Goal: Task Accomplishment & Management: Complete application form

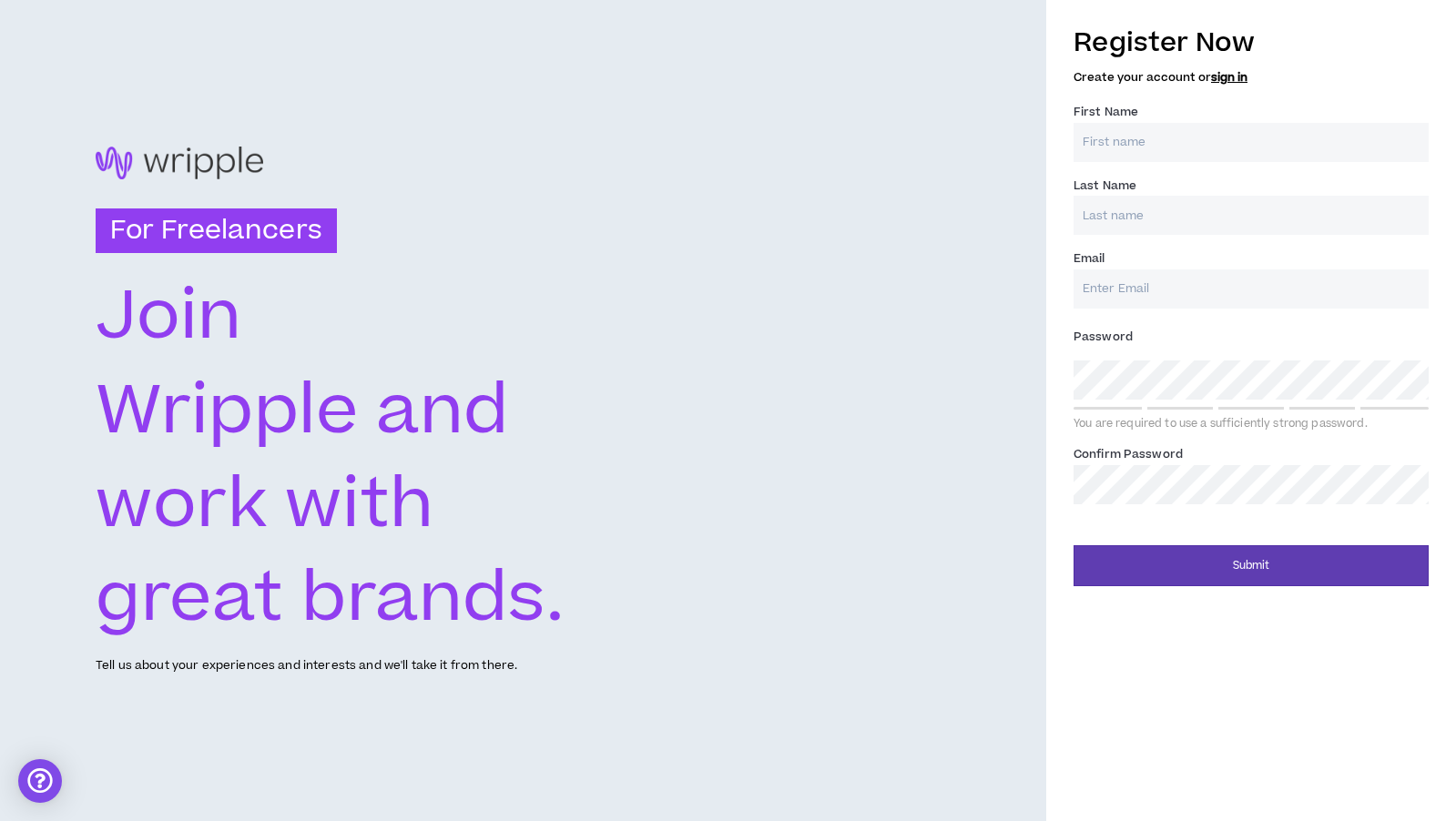
click at [1165, 123] on input "First Name *" at bounding box center [1251, 143] width 355 height 39
type input "[PERSON_NAME]"
type input "[EMAIL_ADDRESS][DOMAIN_NAME]"
type input "[PERSON_NAME]"
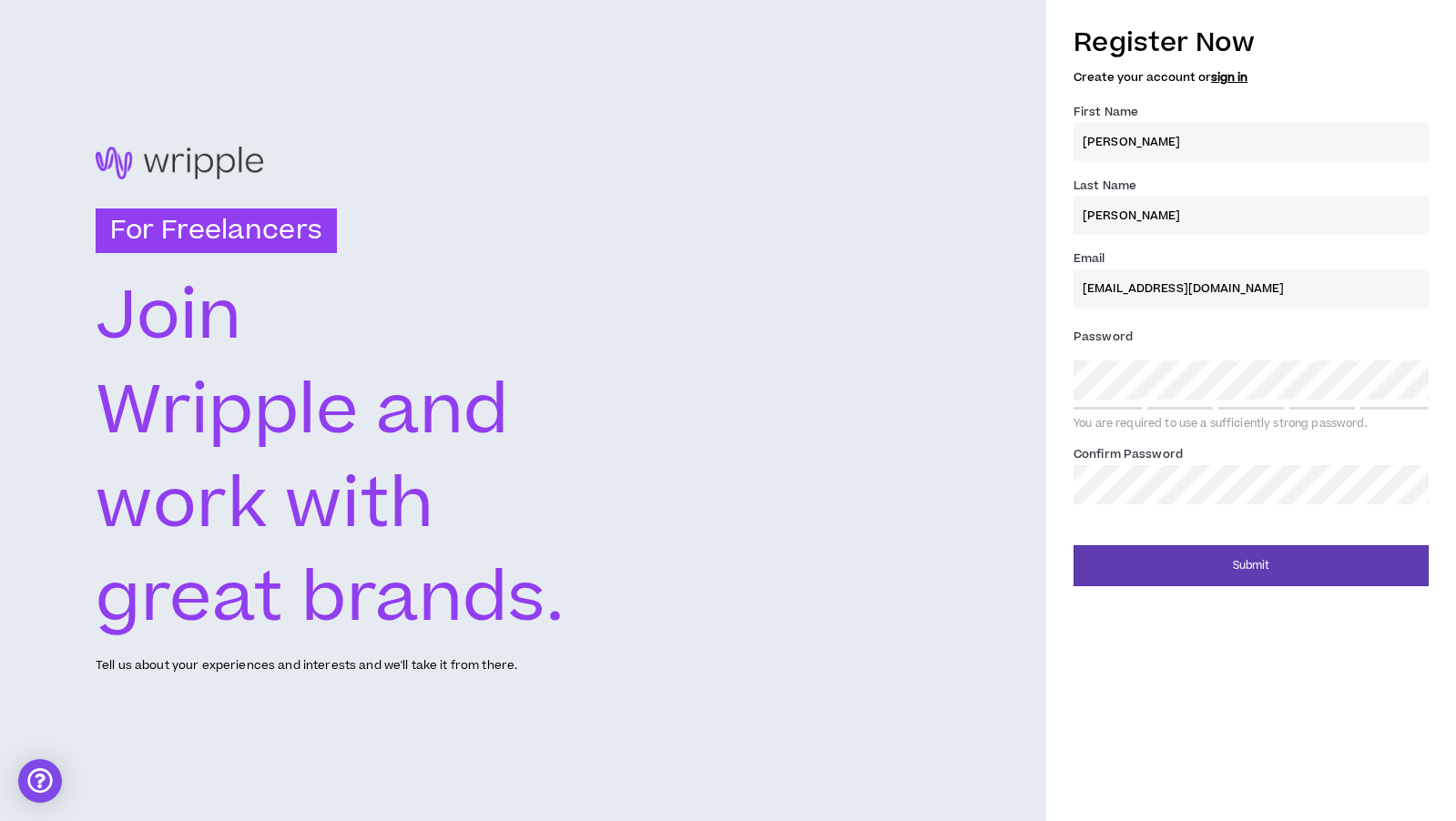
type input "[EMAIL_ADDRESS][DOMAIN_NAME]"
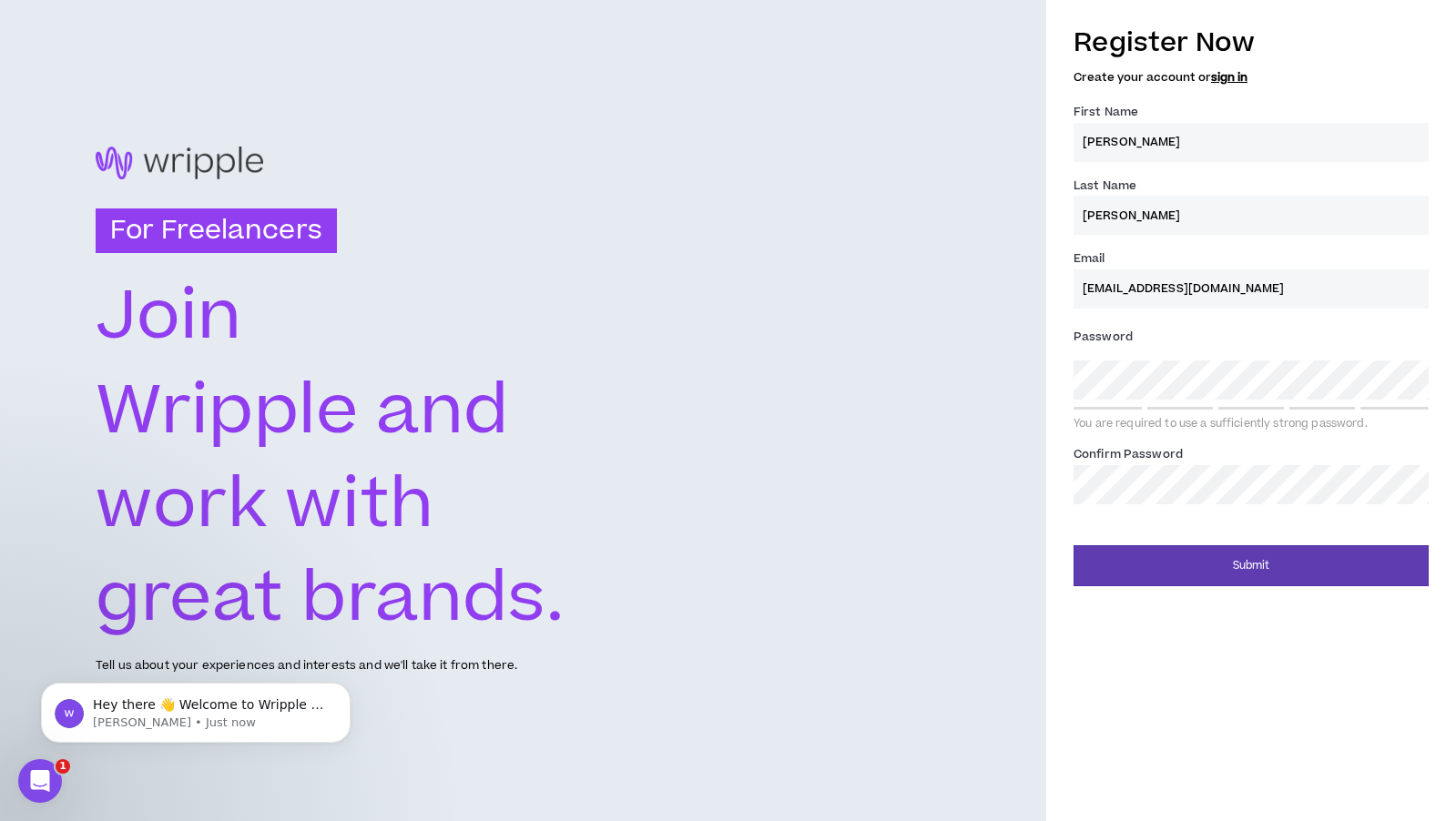
click at [1006, 390] on div "For Freelancers [PERSON_NAME] and work with great brands. Tell us about your ex…" at bounding box center [523, 410] width 1047 height 821
click at [1049, 370] on div "Register Now Create your account or sign in First Name * [PERSON_NAME] Last Nam…" at bounding box center [1251, 301] width 410 height 572
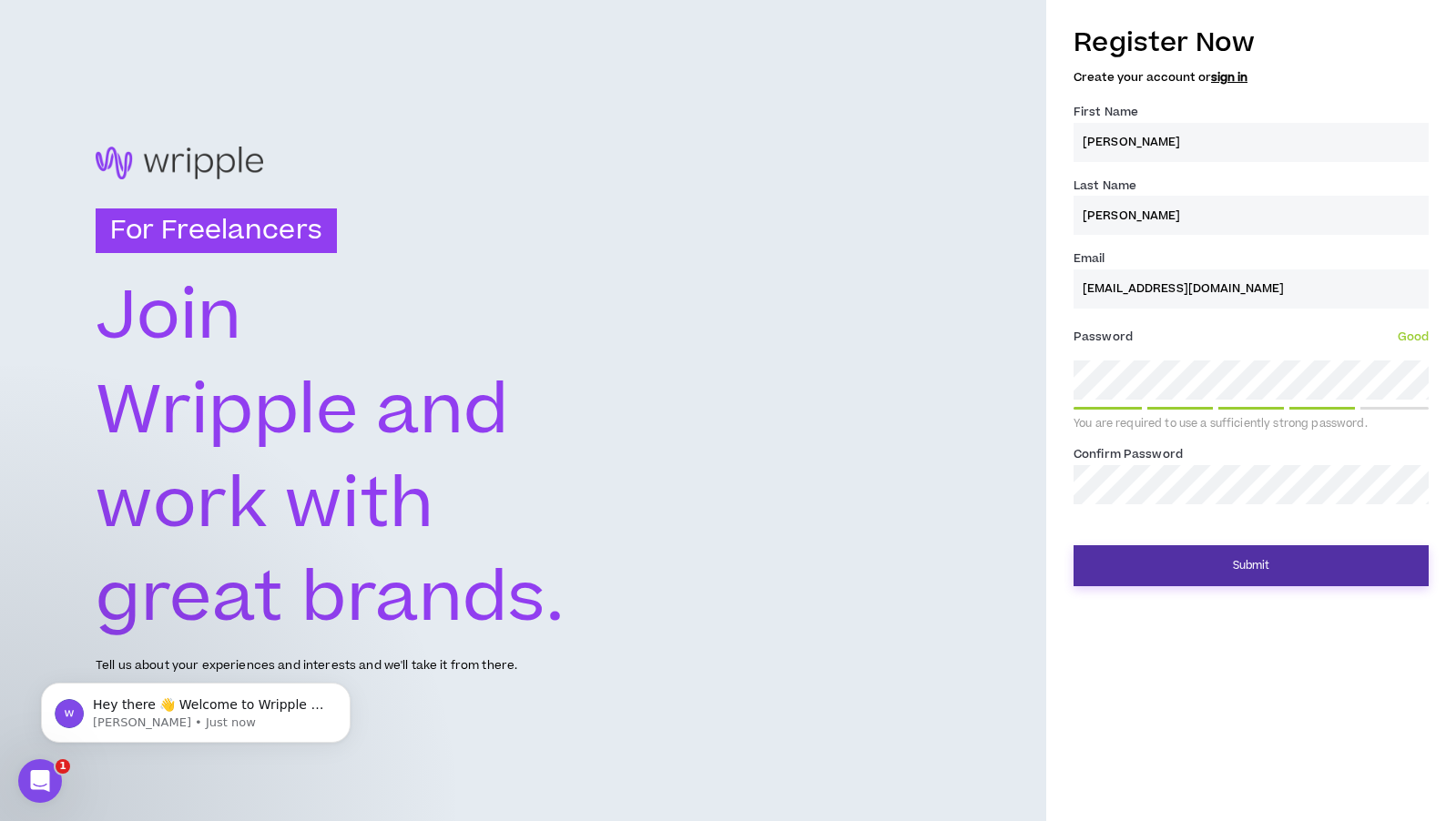
click at [1243, 562] on button "Submit" at bounding box center [1251, 566] width 355 height 41
click at [1289, 579] on button "Submit" at bounding box center [1251, 566] width 355 height 41
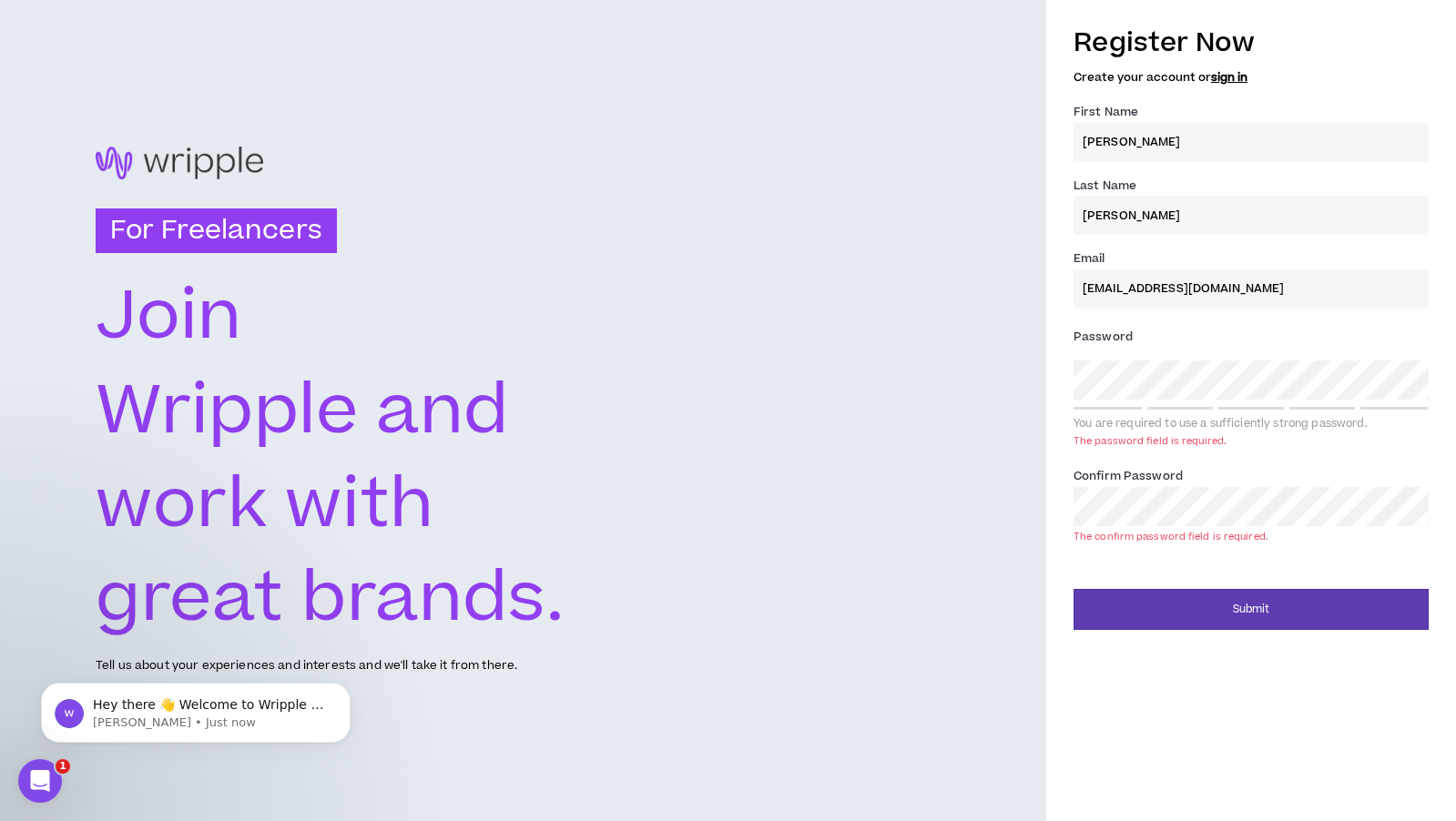
click at [1102, 564] on form "Register Now Create your account or sign in First Name * [PERSON_NAME] Last Nam…" at bounding box center [1251, 322] width 355 height 616
